Goal: Information Seeking & Learning: Compare options

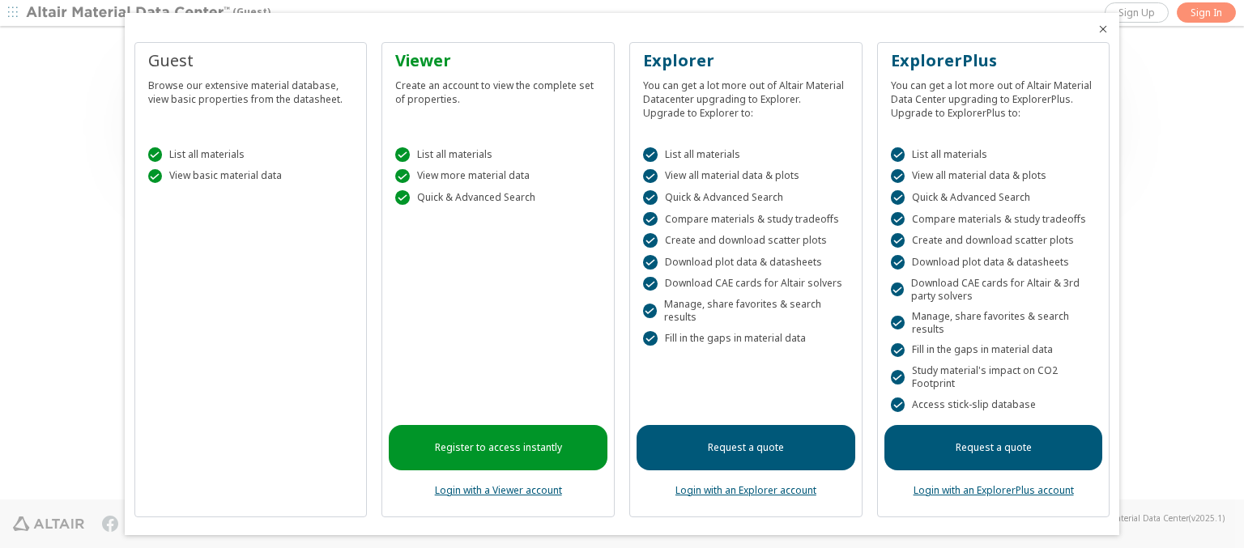
click at [1097, 29] on icon "Close" at bounding box center [1103, 29] width 13 height 13
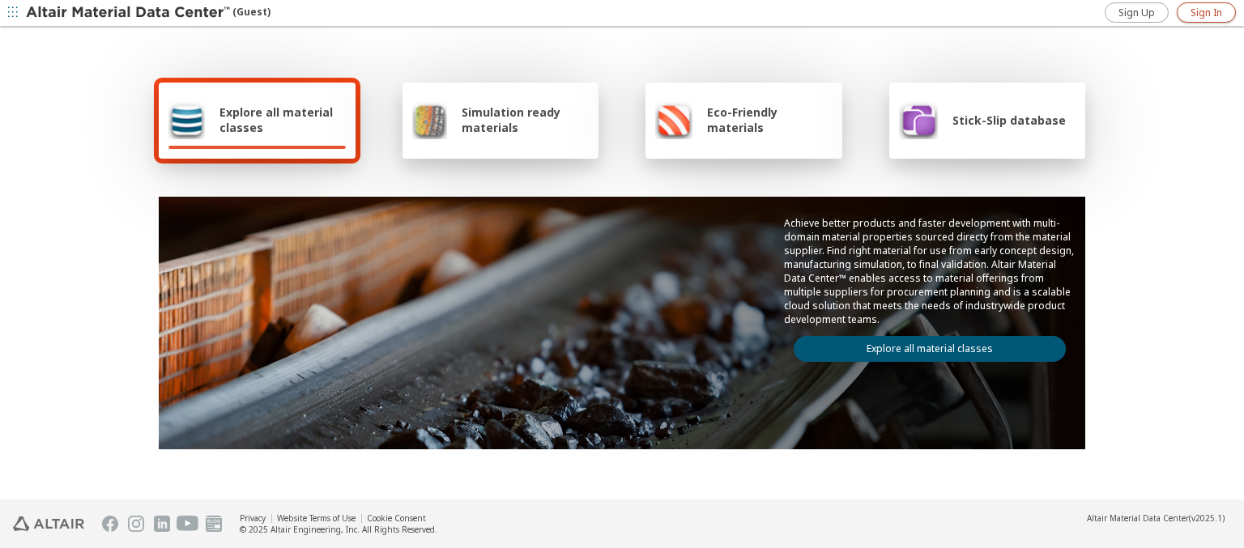
click at [1206, 12] on span "Sign In" at bounding box center [1206, 12] width 32 height 13
click at [129, 13] on img at bounding box center [129, 13] width 207 height 16
click at [276, 120] on span "Explore all material classes" at bounding box center [282, 119] width 126 height 31
click at [923, 345] on link "Explore all material classes" at bounding box center [930, 349] width 272 height 26
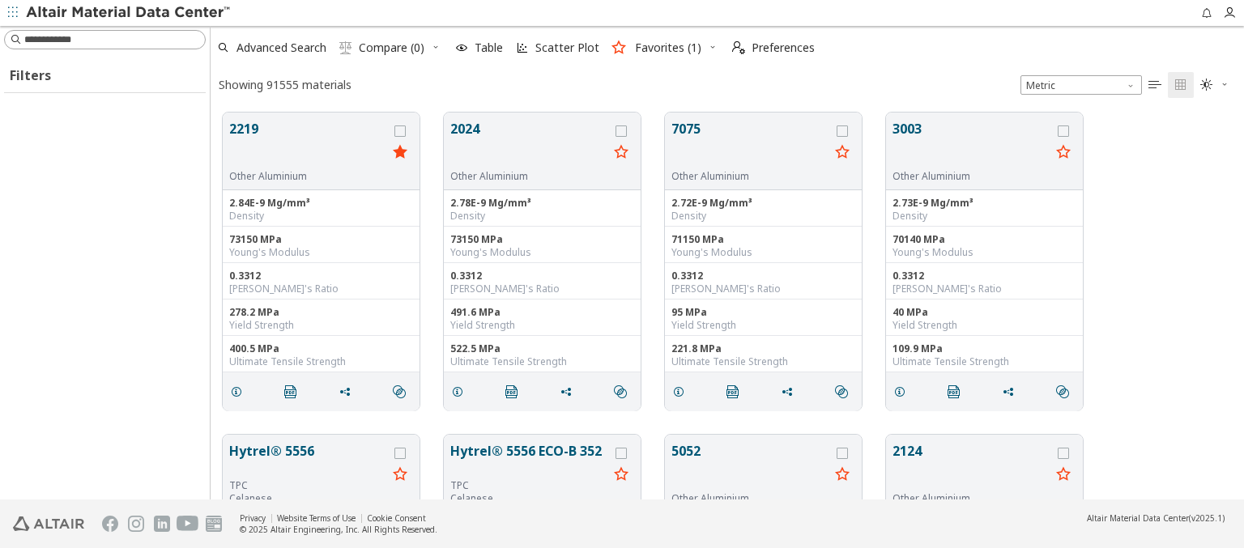
scroll to position [387, 1020]
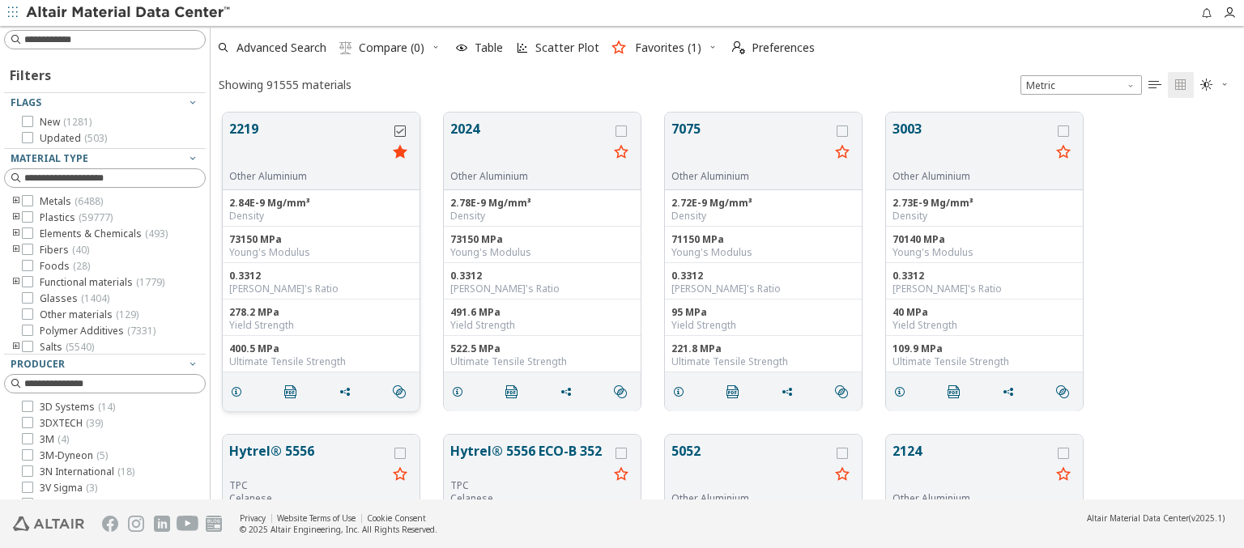
click at [402, 130] on icon "grid" at bounding box center [399, 131] width 11 height 11
click at [623, 130] on icon "grid" at bounding box center [620, 131] width 11 height 11
click at [392, 48] on span "Compare (2)" at bounding box center [392, 47] width 66 height 11
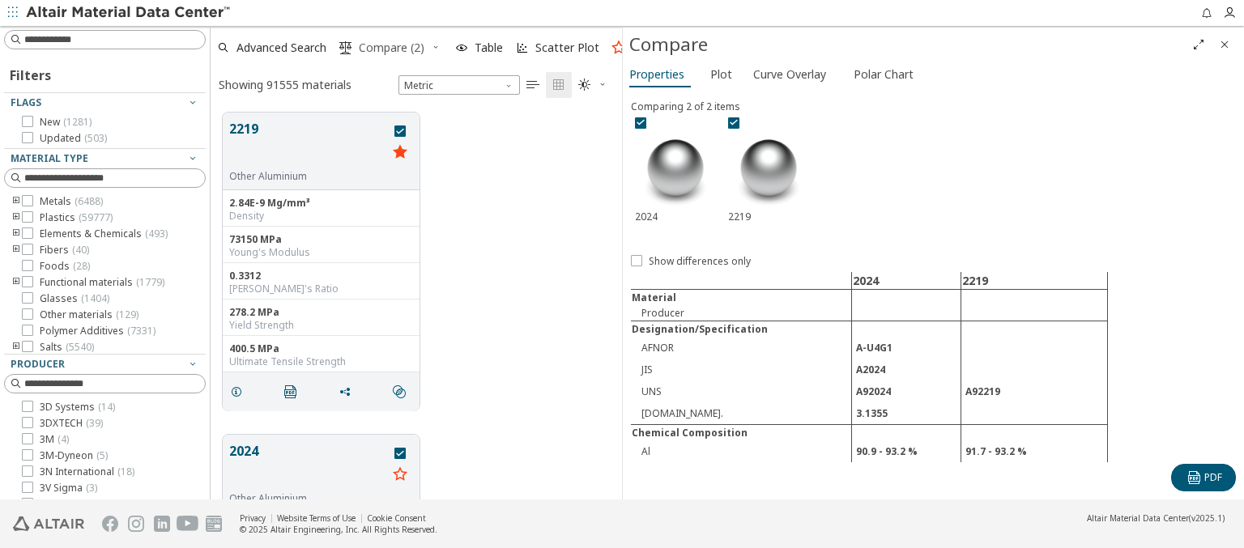
scroll to position [387, 398]
click at [789, 74] on span "Curve Overlay" at bounding box center [789, 75] width 73 height 26
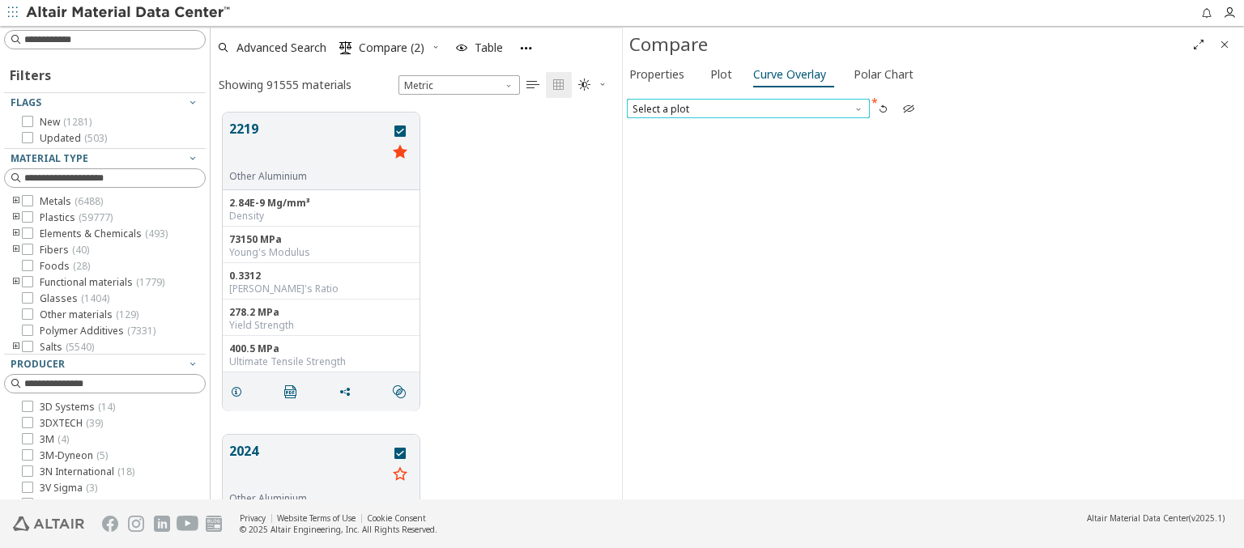
click at [747, 108] on span "Select a plot" at bounding box center [748, 108] width 243 height 19
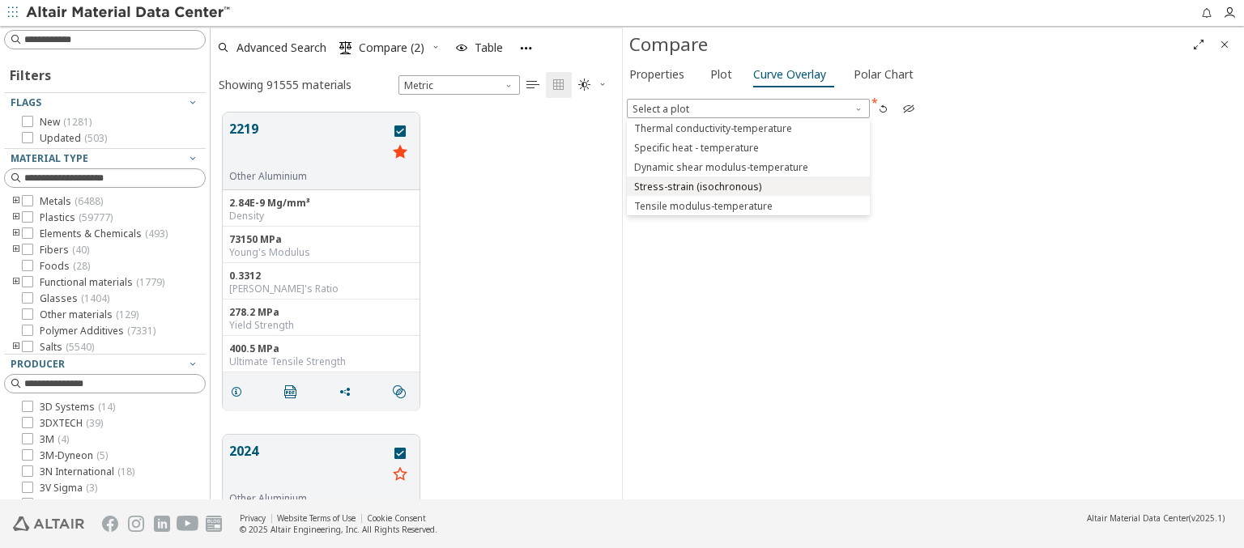
click at [747, 185] on span "Stress-strain (isochronous)" at bounding box center [697, 187] width 127 height 13
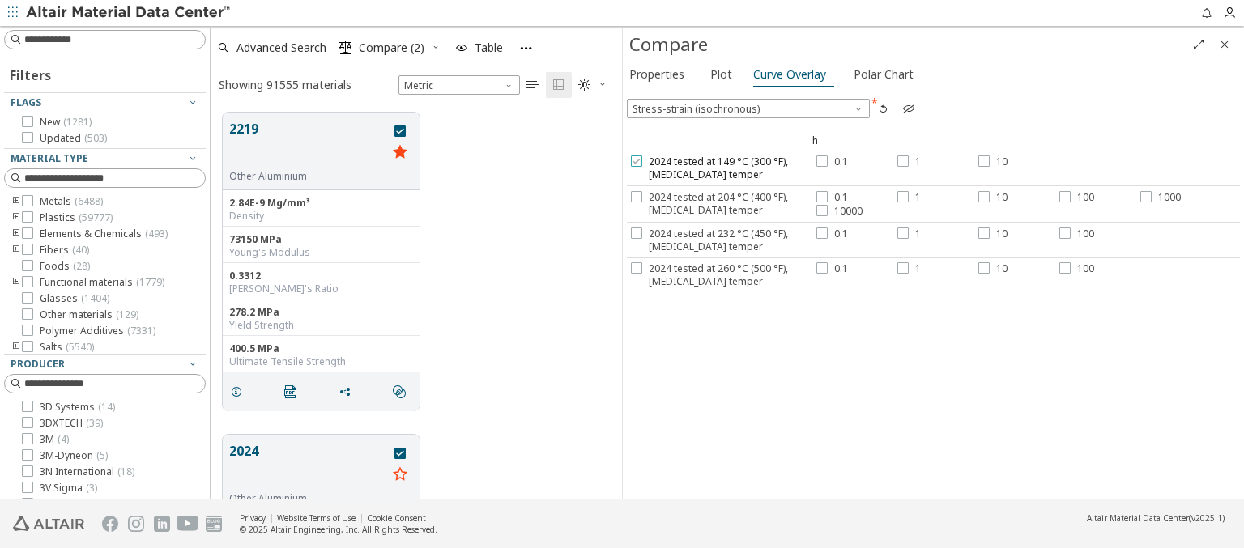
click at [719, 168] on span "2024 tested at 149 °C (300 °F), T3 temper" at bounding box center [731, 168] width 164 height 26
click at [828, 161] on label "0.1" at bounding box center [832, 161] width 32 height 13
click at [905, 161] on div at bounding box center [902, 160] width 11 height 11
click at [989, 161] on label "10" at bounding box center [992, 161] width 29 height 13
click at [719, 202] on span "2024 tested at 204 °C (400 °F), T3 temper" at bounding box center [731, 204] width 164 height 26
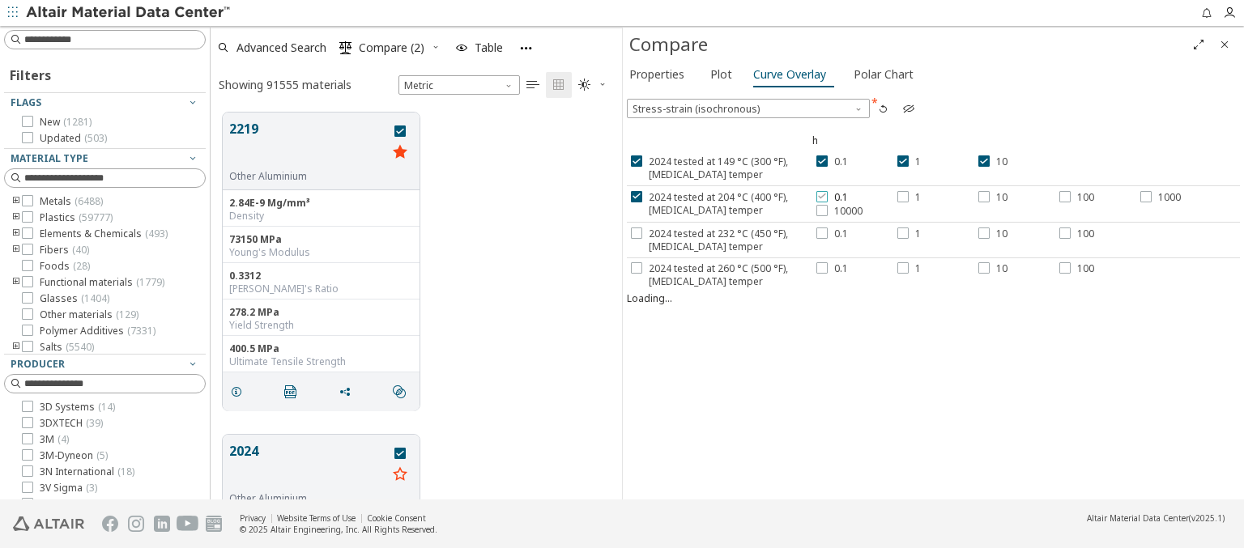
click at [828, 196] on label "0.1" at bounding box center [832, 197] width 32 height 13
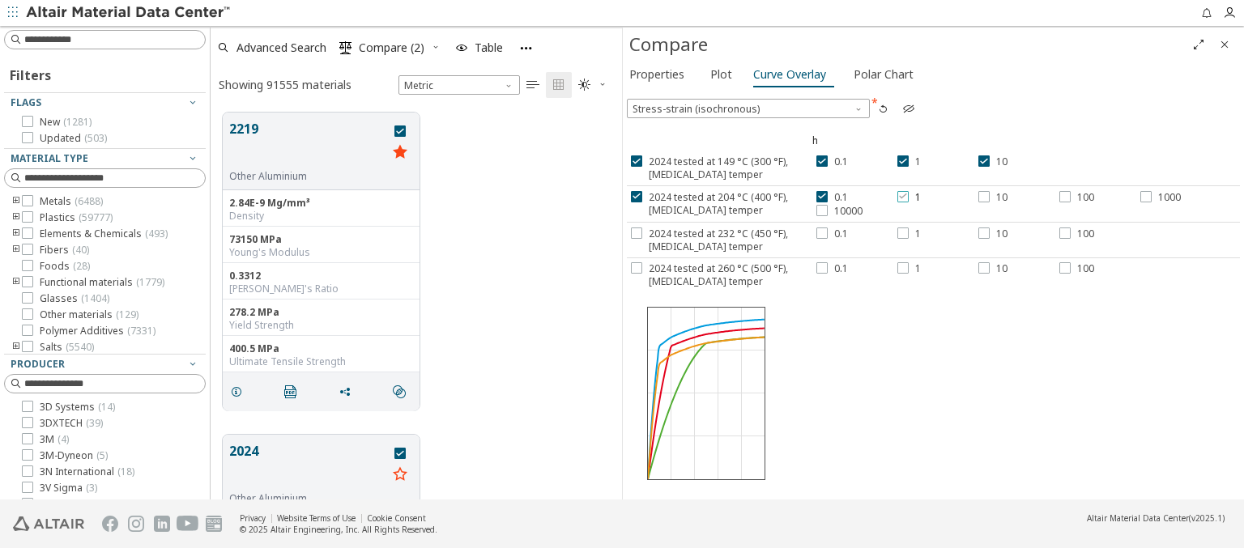
click at [905, 196] on div at bounding box center [902, 196] width 11 height 11
click at [989, 196] on label "10" at bounding box center [992, 197] width 29 height 13
click at [1072, 196] on label "100" at bounding box center [1076, 197] width 35 height 13
click at [1158, 196] on span "1000" at bounding box center [1169, 197] width 23 height 13
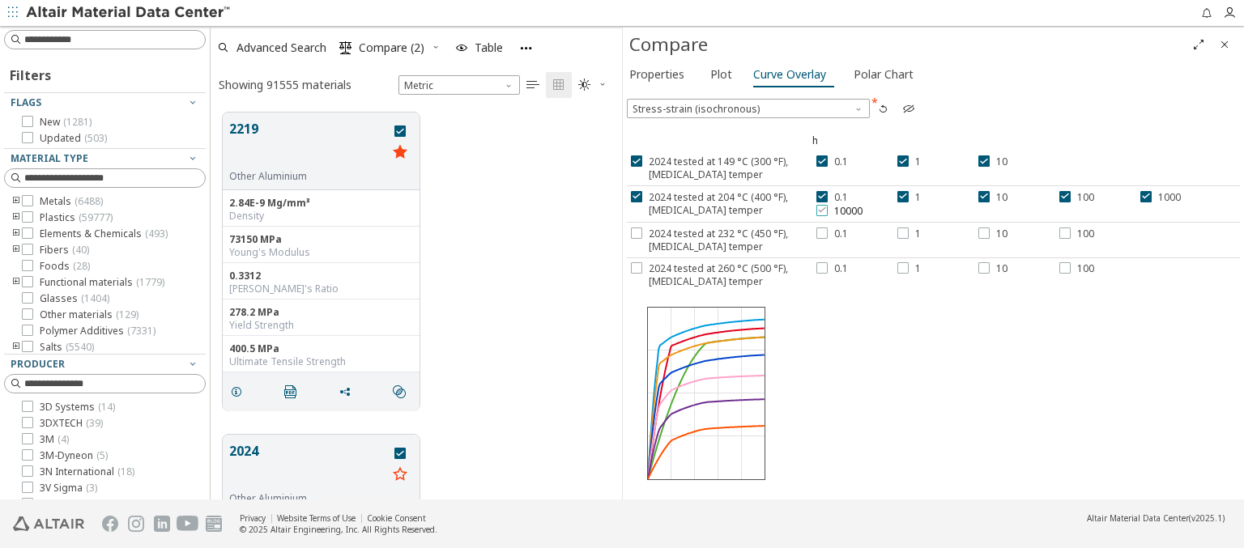
click at [835, 210] on span "10000" at bounding box center [848, 211] width 28 height 13
click at [719, 238] on span "2024 tested at 232 °C (450 °F), T3 temper" at bounding box center [731, 241] width 164 height 26
click at [828, 232] on label "0.1" at bounding box center [832, 234] width 32 height 13
click at [905, 232] on div at bounding box center [902, 233] width 11 height 11
